Goal: Information Seeking & Learning: Find specific fact

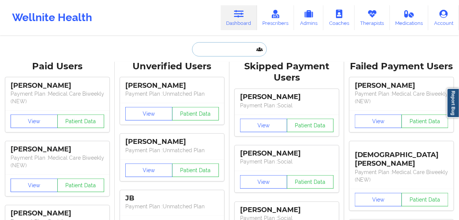
click at [213, 47] on input "text" at bounding box center [229, 49] width 75 height 14
paste input "[PERSON_NAME]"
type input "[PERSON_NAME]"
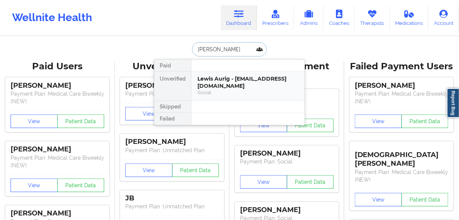
click at [230, 77] on div "Lewis Aurig - [EMAIL_ADDRESS][DOMAIN_NAME]" at bounding box center [247, 82] width 101 height 14
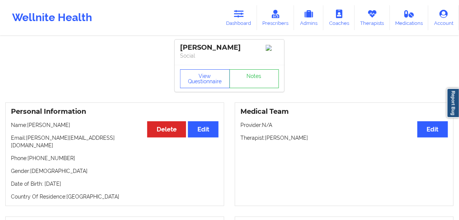
click at [51, 155] on p "Phone: [PHONE_NUMBER]" at bounding box center [115, 159] width 208 height 8
copy p "16105501041"
drag, startPoint x: 241, startPoint y: 17, endPoint x: 251, endPoint y: 14, distance: 10.2
click at [241, 17] on icon at bounding box center [239, 14] width 10 height 8
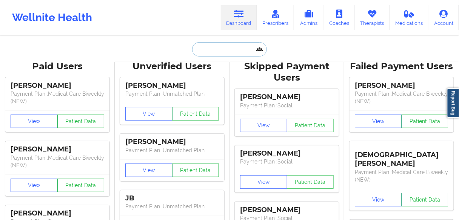
click at [221, 50] on input "text" at bounding box center [229, 49] width 75 height 14
paste input "[PERSON_NAME]"
type input "[PERSON_NAME]"
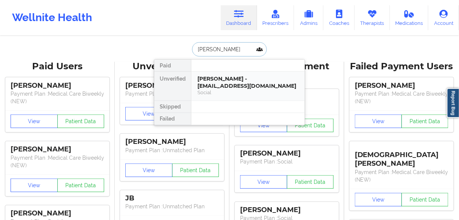
click at [216, 84] on div "[PERSON_NAME] - [EMAIL_ADDRESS][DOMAIN_NAME]" at bounding box center [247, 82] width 101 height 14
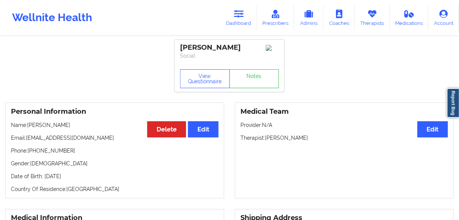
drag, startPoint x: 71, startPoint y: 153, endPoint x: 67, endPoint y: 152, distance: 3.9
click at [67, 152] on p "Phone: [PHONE_NUMBER]" at bounding box center [115, 151] width 208 height 8
click at [41, 154] on p "Phone: [PHONE_NUMBER]" at bounding box center [115, 151] width 208 height 8
drag, startPoint x: 70, startPoint y: 154, endPoint x: 32, endPoint y: 153, distance: 38.1
click at [31, 152] on p "Phone: [PHONE_NUMBER]" at bounding box center [115, 151] width 208 height 8
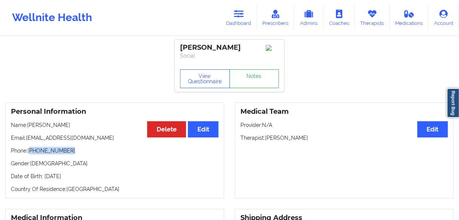
copy p "[PHONE_NUMBER]"
click at [241, 17] on icon at bounding box center [239, 14] width 10 height 8
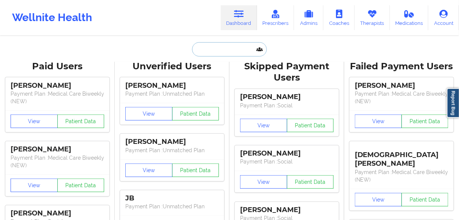
click at [220, 52] on input "text" at bounding box center [229, 49] width 75 height 14
paste input "[PERSON_NAME]"
type input "[PERSON_NAME]"
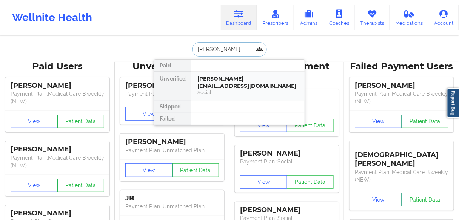
click at [214, 83] on div "[PERSON_NAME] - [EMAIL_ADDRESS][DOMAIN_NAME]" at bounding box center [247, 82] width 101 height 14
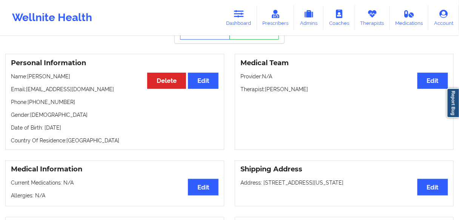
scroll to position [43, 0]
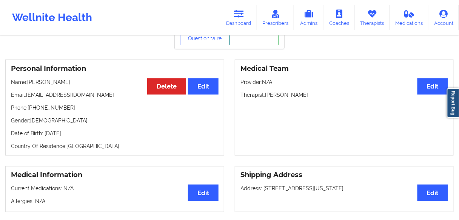
click at [264, 39] on link "Notes" at bounding box center [255, 35] width 50 height 19
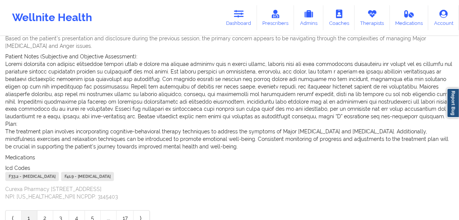
scroll to position [296, 0]
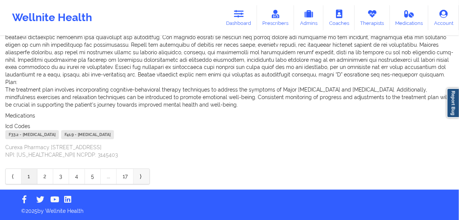
click at [139, 174] on link "⟩" at bounding box center [142, 176] width 16 height 15
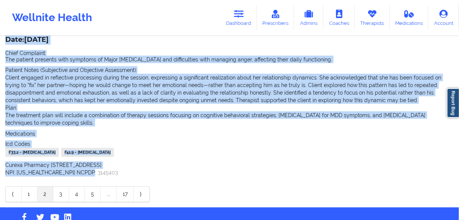
scroll to position [92, 0]
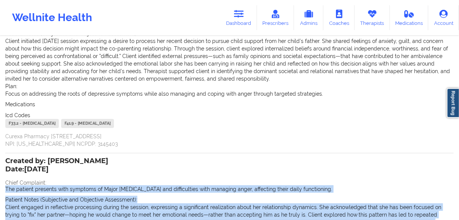
drag, startPoint x: 94, startPoint y: 158, endPoint x: 0, endPoint y: 188, distance: 98.4
click at [0, 189] on div "Name: [PERSON_NAME] Add notes Migrate notes Created by: [PERSON_NAME] Date: [DA…" at bounding box center [229, 141] width 459 height 393
copy div "Lor ipsumdo sitametc adip elitsedd ei Tempo Incididunt Utlabore etd magnaaliqua…"
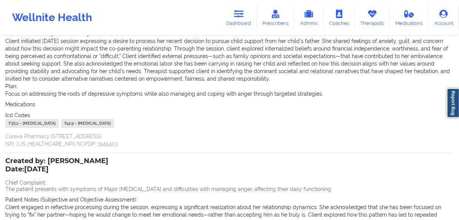
click at [309, 147] on p "Curexa Pharmacy [STREET_ADDRESS] NPI: [US_HEALTHCARE_NPI] NCPDP: 3145403" at bounding box center [229, 140] width 448 height 15
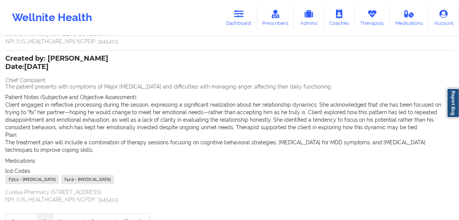
scroll to position [188, 0]
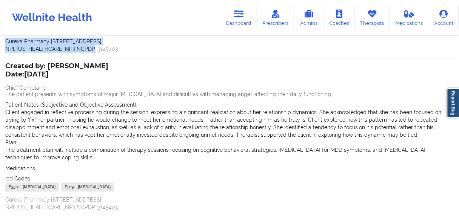
drag, startPoint x: 2, startPoint y: 114, endPoint x: 103, endPoint y: 49, distance: 121.1
click at [103, 49] on div "Name: [PERSON_NAME] Add notes Migrate notes Created by: [PERSON_NAME] Date: [DA…" at bounding box center [229, 45] width 459 height 393
copy div "Loremip dolorsitam cons adip elitseddoe te Incid Utlaboreet Dolorema (ALI) eni …"
click at [256, 25] on link "Dashboard" at bounding box center [239, 17] width 36 height 25
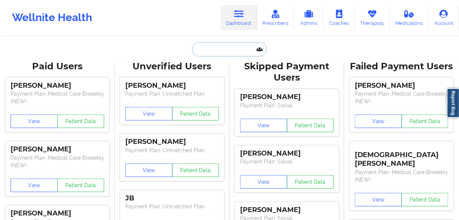
click at [207, 52] on input "text" at bounding box center [229, 49] width 75 height 14
paste input "[PERSON_NAME]"
type input "[PERSON_NAME]"
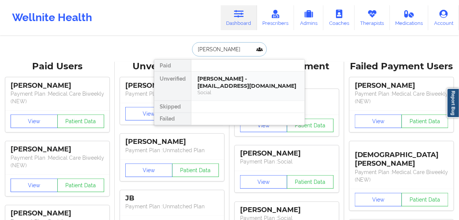
click at [210, 85] on div "[PERSON_NAME] - [EMAIL_ADDRESS][DOMAIN_NAME]" at bounding box center [247, 82] width 101 height 14
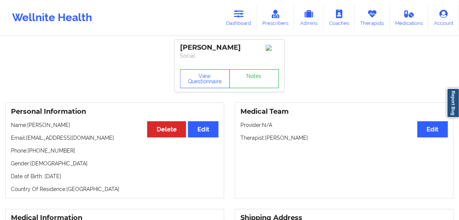
click at [258, 79] on link "Notes" at bounding box center [255, 78] width 50 height 19
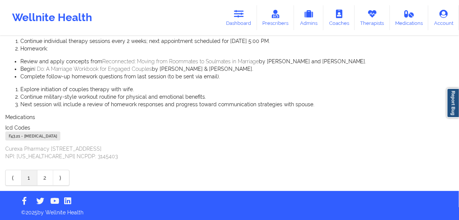
scroll to position [657, 0]
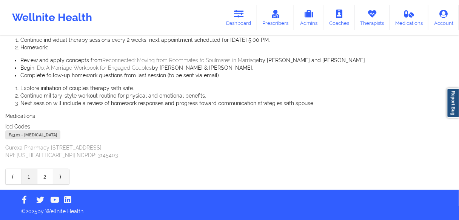
click at [62, 177] on link "⟩" at bounding box center [61, 176] width 16 height 15
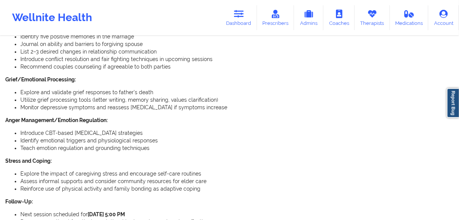
scroll to position [396, 0]
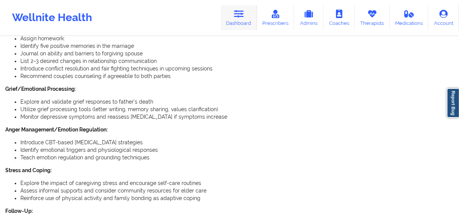
click at [241, 20] on link "Dashboard" at bounding box center [239, 17] width 36 height 25
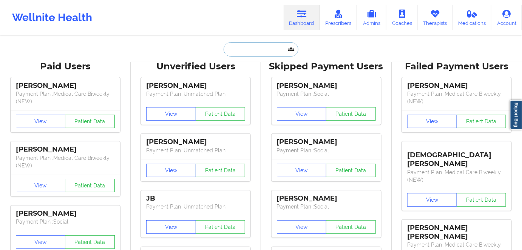
click at [264, 46] on input "text" at bounding box center [260, 49] width 75 height 14
paste input "Sahar"
type input "Sahar"
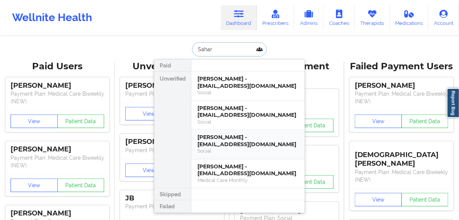
click at [223, 148] on div "Social" at bounding box center [247, 151] width 101 height 6
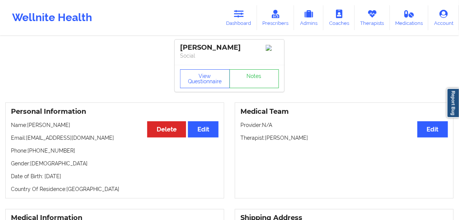
click at [48, 127] on p "Name: [PERSON_NAME]" at bounding box center [115, 126] width 208 height 8
copy p "Alaie"
